Goal: Check status: Check status

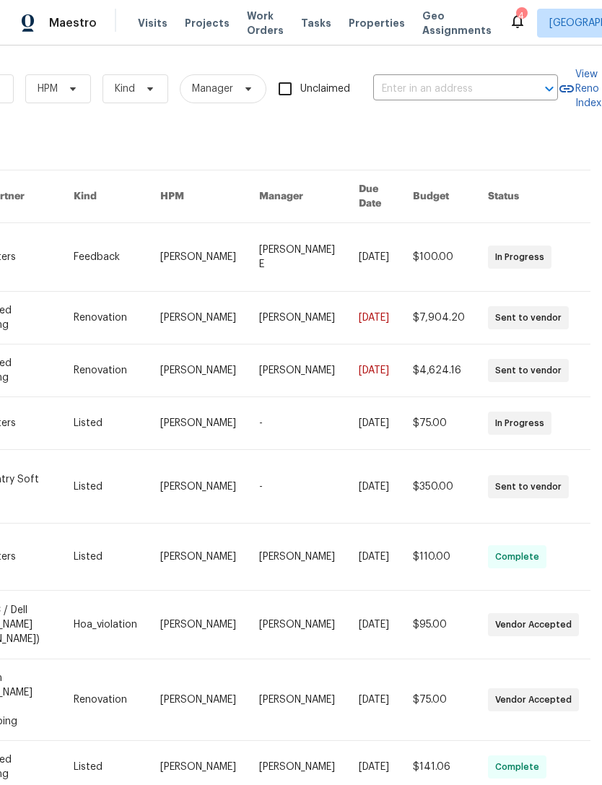
scroll to position [0, 237]
click at [370, 590] on link at bounding box center [386, 624] width 54 height 68
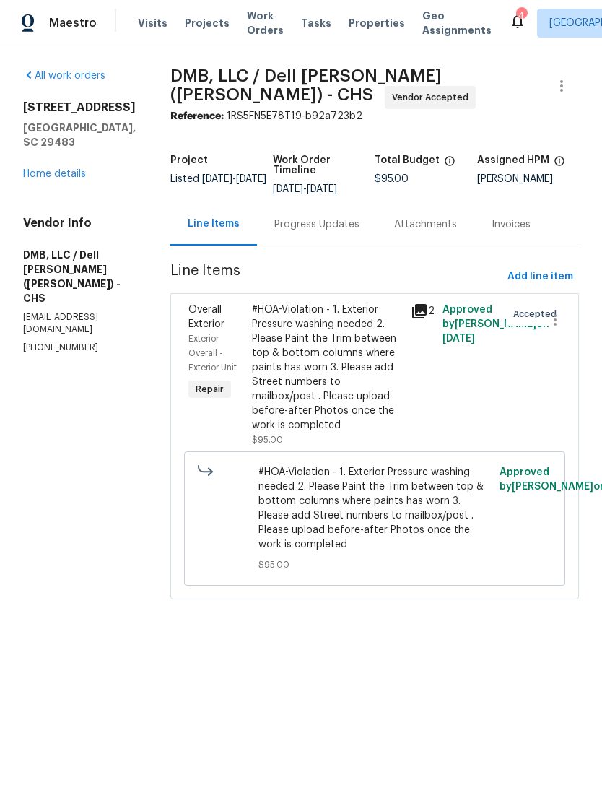
click at [302, 228] on div "Progress Updates" at bounding box center [316, 224] width 85 height 14
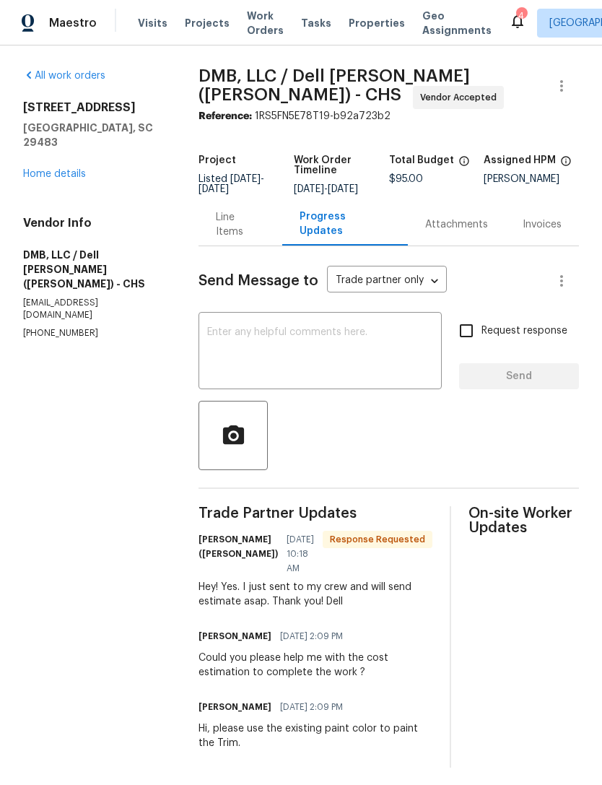
scroll to position [19, 0]
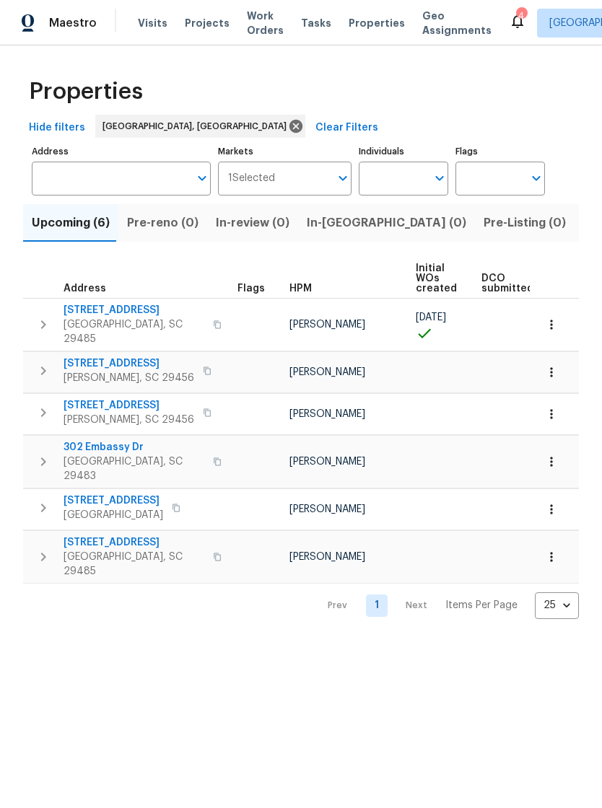
click at [516, 22] on div "4" at bounding box center [521, 16] width 10 height 14
click at [509, 15] on icon at bounding box center [517, 20] width 17 height 17
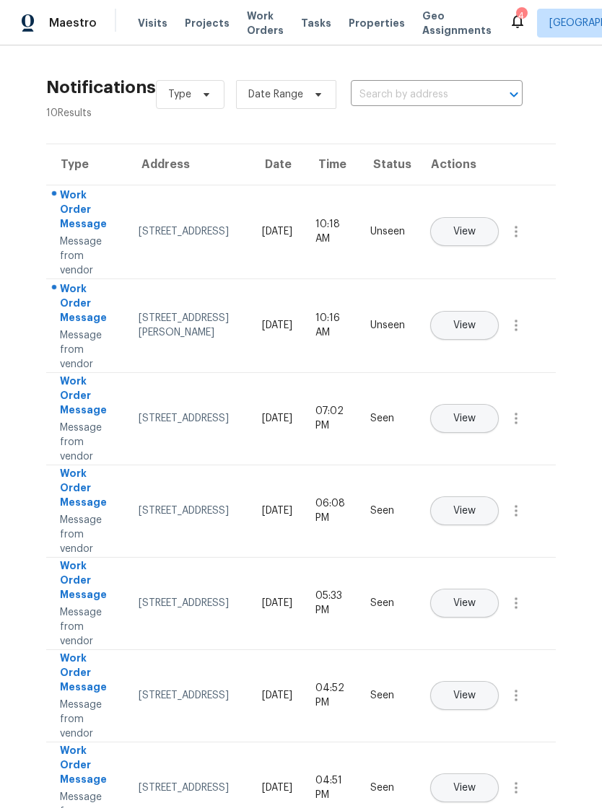
click at [476, 320] on span "View" at bounding box center [464, 325] width 22 height 11
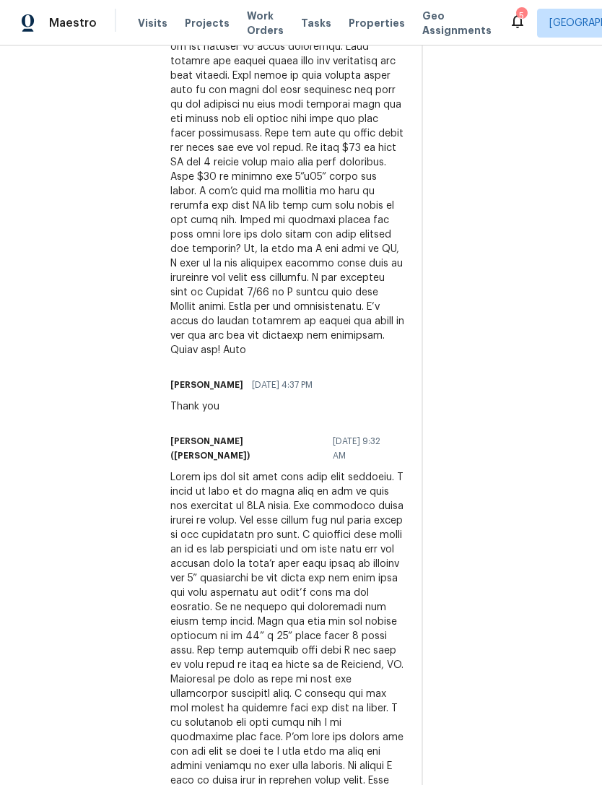
scroll to position [613, 0]
